Goal: Information Seeking & Learning: Learn about a topic

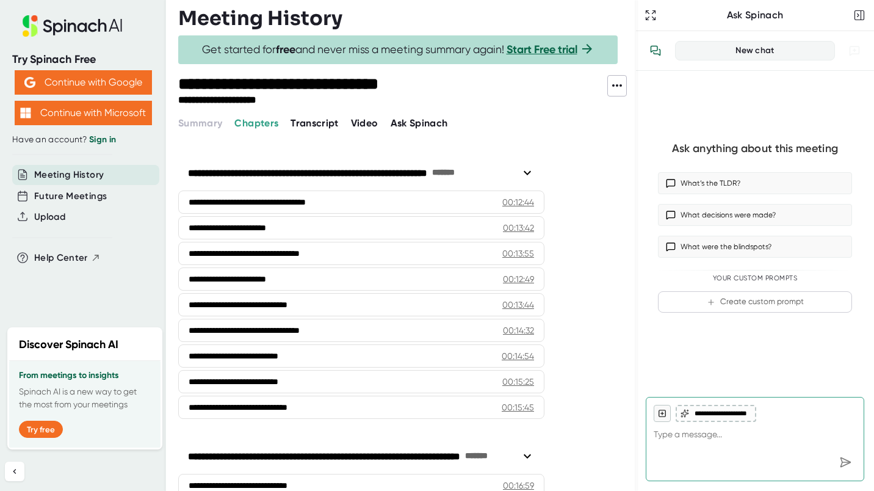
scroll to position [258, 0]
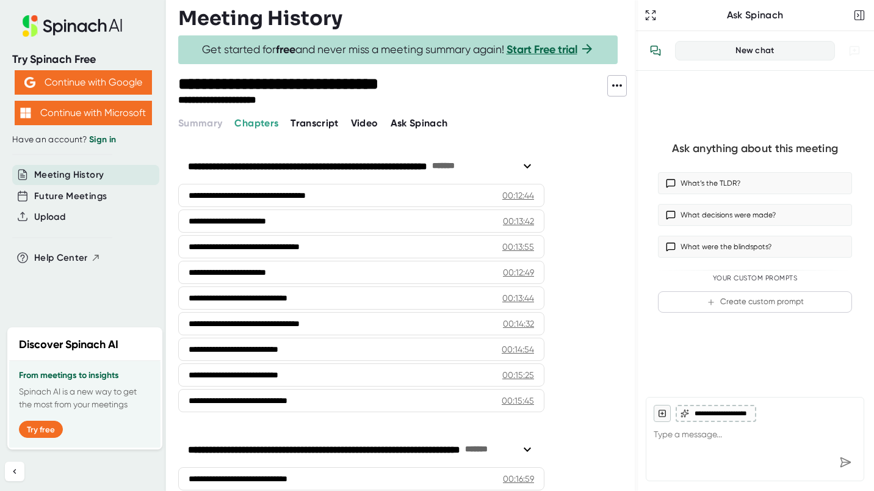
click at [315, 121] on span "Transcript" at bounding box center [314, 123] width 48 height 12
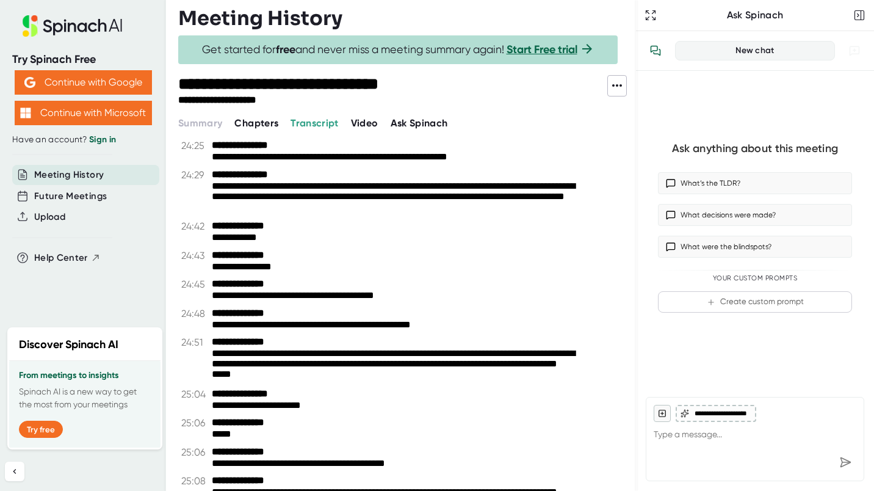
scroll to position [9878, 0]
